Goal: Task Accomplishment & Management: Manage account settings

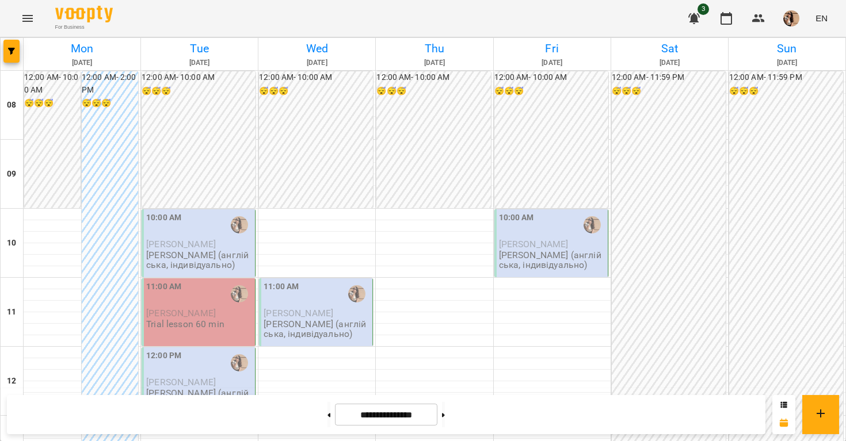
scroll to position [275, 0]
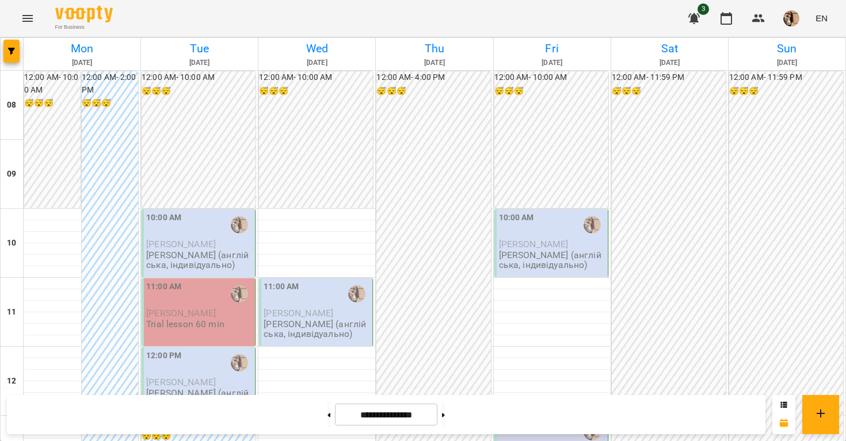
scroll to position [454, 0]
